Goal: Navigation & Orientation: Find specific page/section

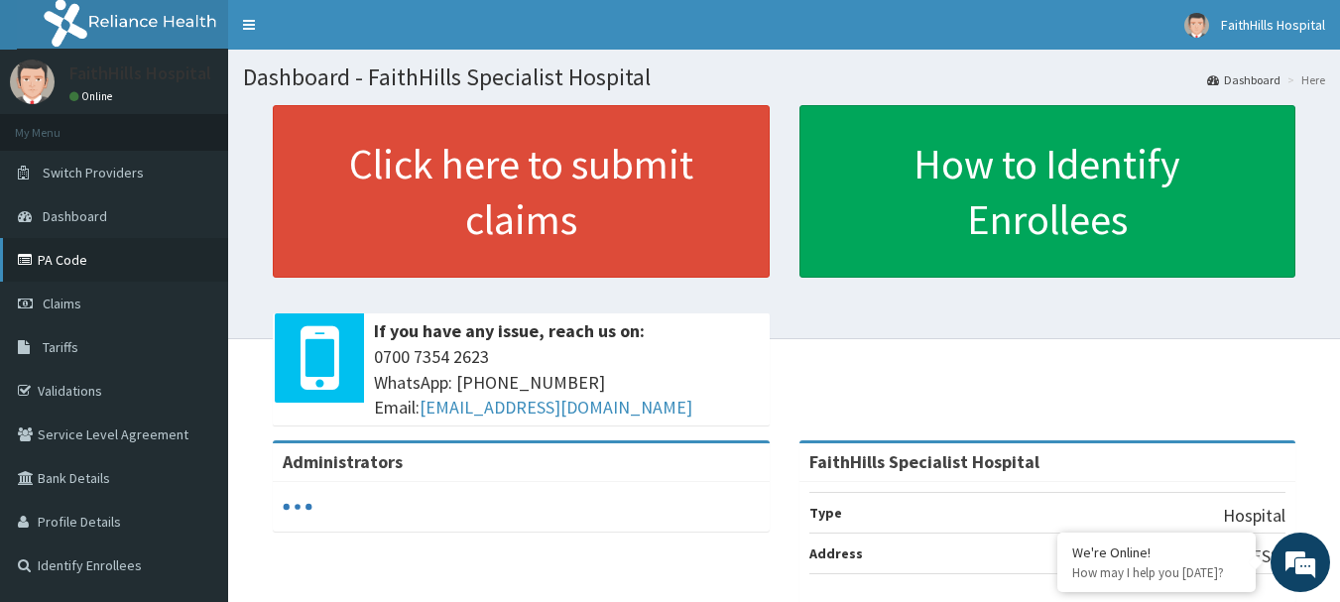
click at [75, 259] on link "PA Code" at bounding box center [114, 260] width 228 height 44
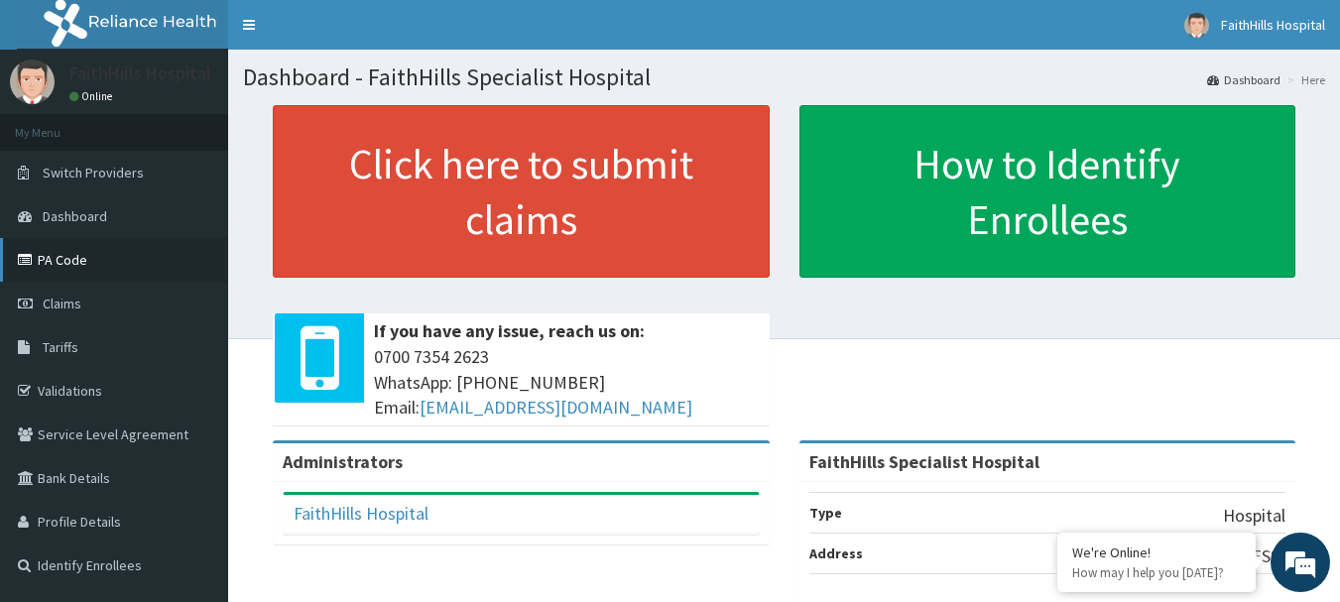
click at [44, 256] on link "PA Code" at bounding box center [114, 260] width 228 height 44
